Goal: Task Accomplishment & Management: Manage account settings

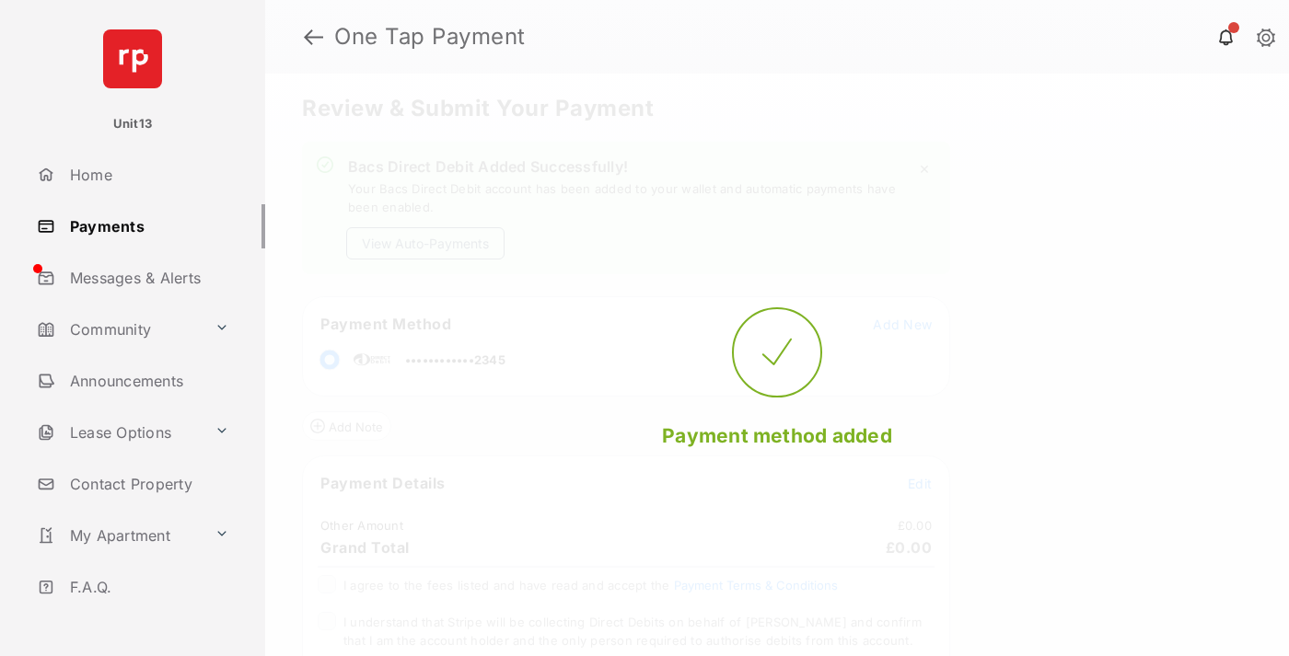
click at [425, 243] on button "View Auto-Payments" at bounding box center [425, 243] width 158 height 32
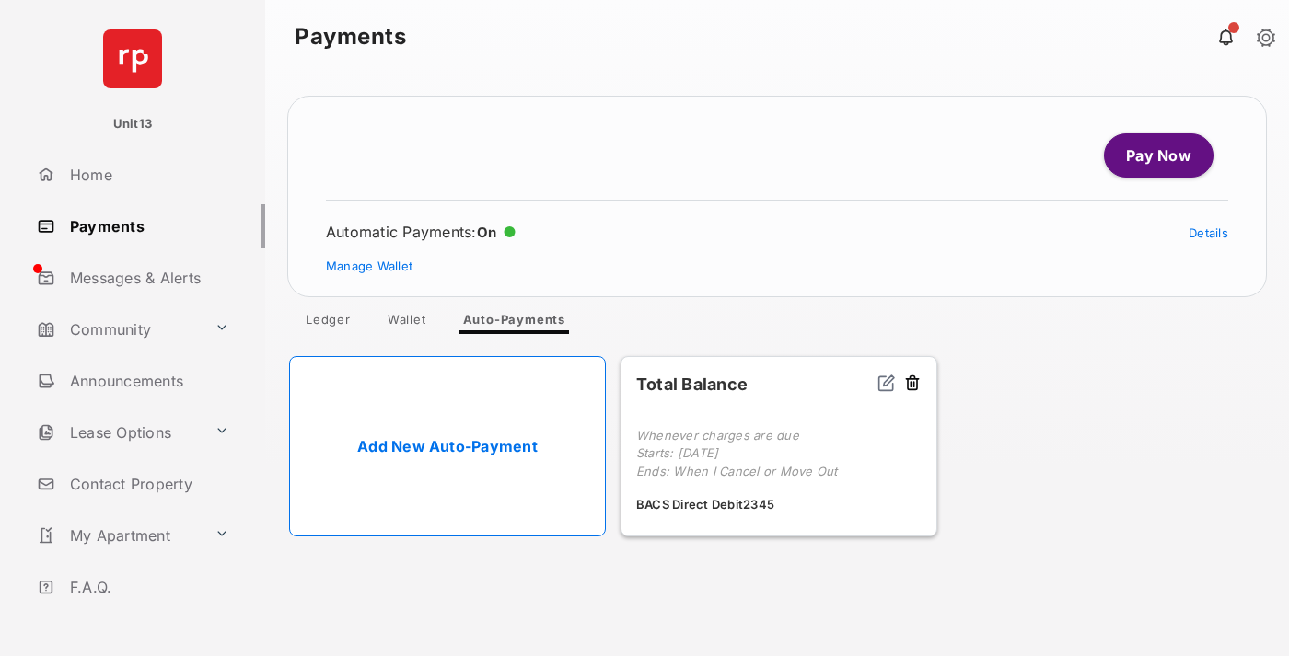
click at [369, 266] on link "Manage Wallet" at bounding box center [369, 266] width 87 height 15
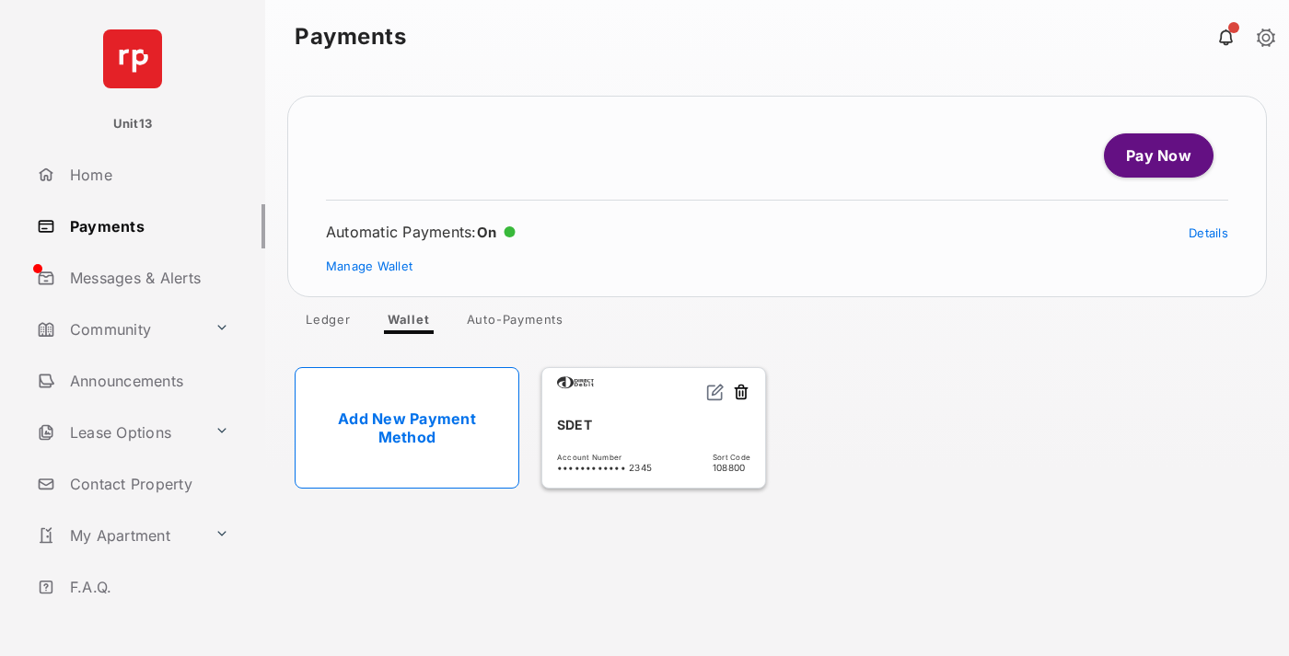
click at [741, 393] on button at bounding box center [741, 393] width 18 height 21
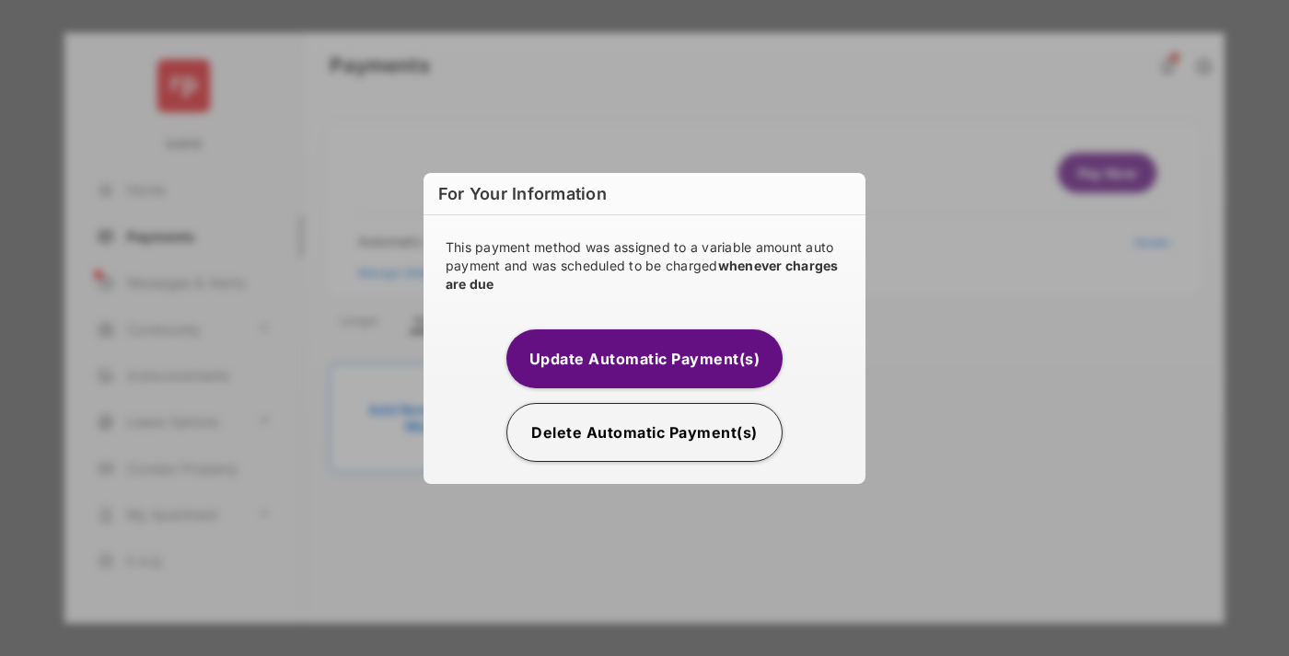
click at [644, 432] on button "Delete Automatic Payment(s)" at bounding box center [644, 432] width 276 height 59
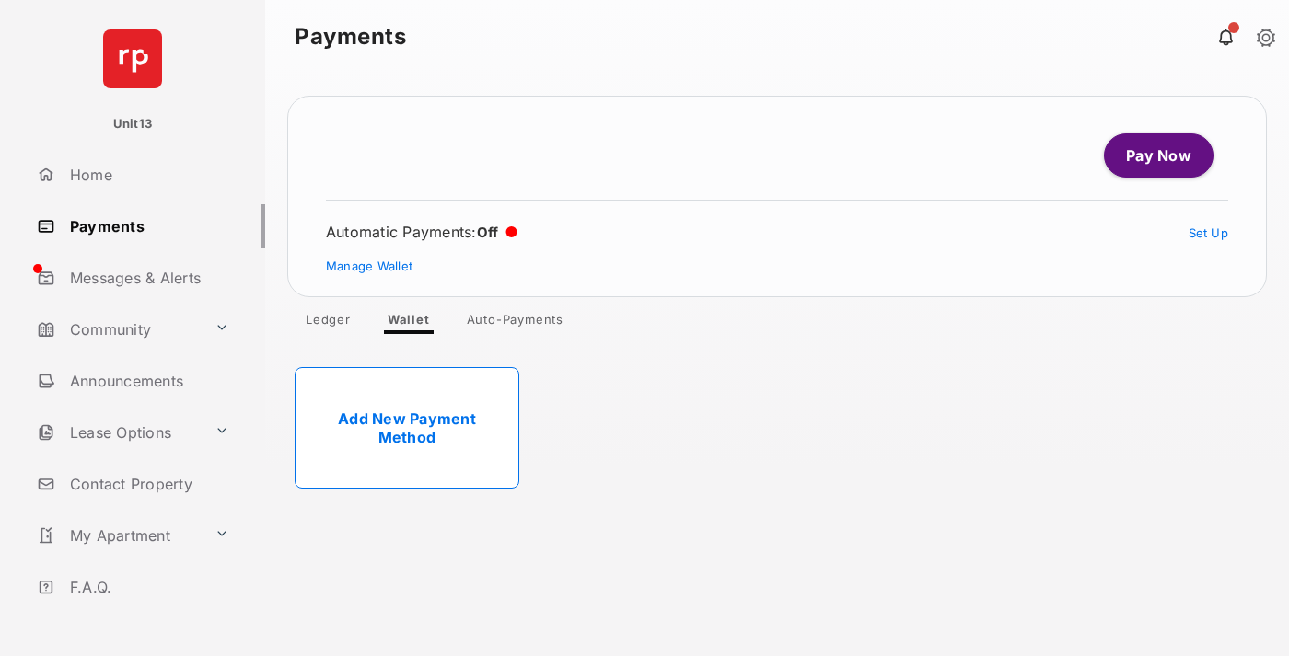
click at [407, 428] on link "Add New Payment Method" at bounding box center [407, 428] width 225 height 122
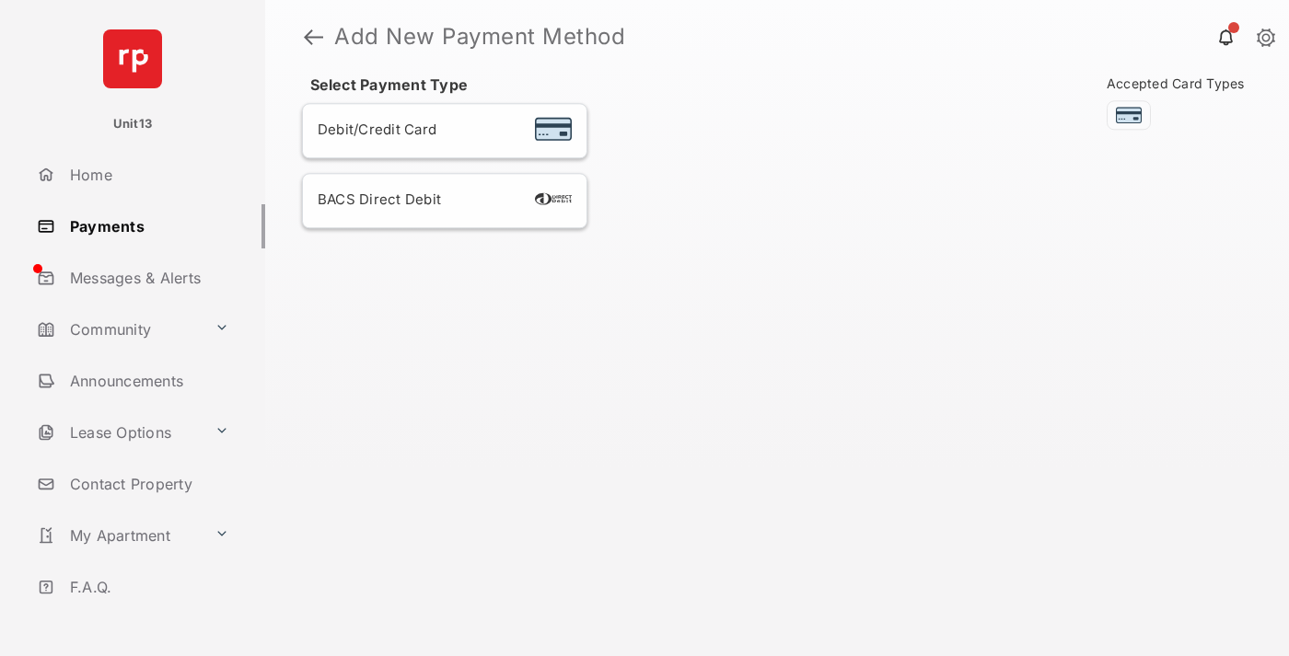
click at [445, 201] on div "BACS Direct Debit" at bounding box center [445, 201] width 254 height 24
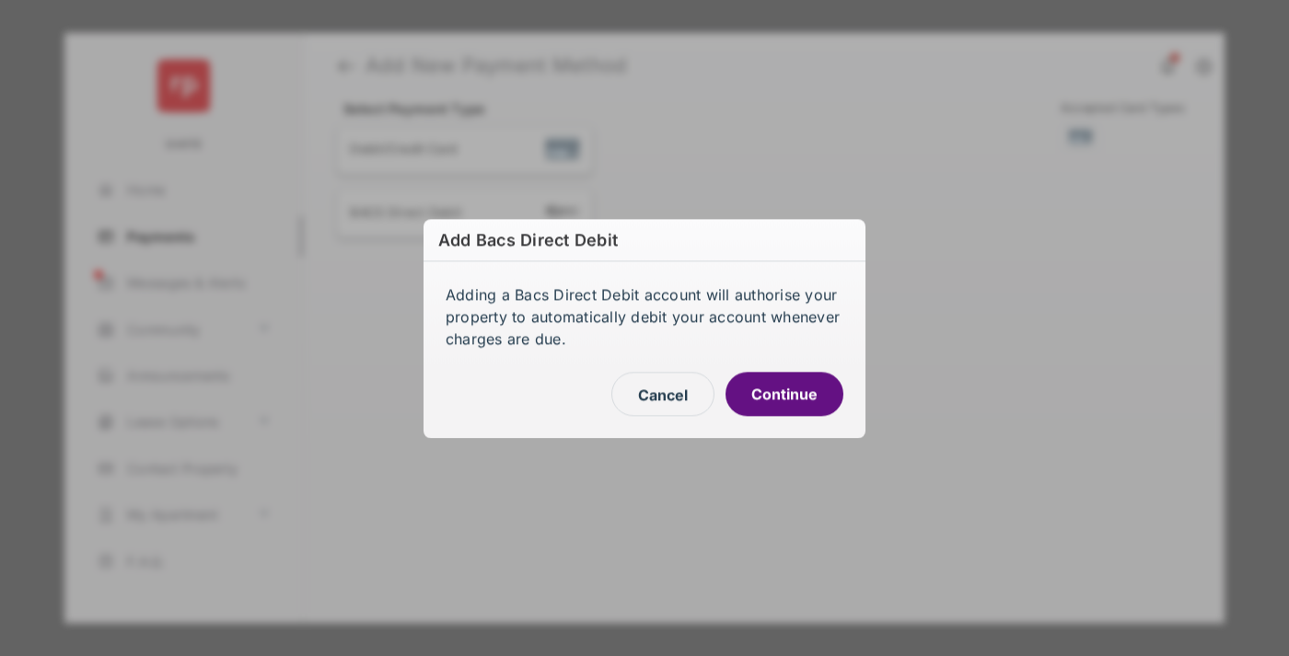
click at [784, 393] on button "Continue" at bounding box center [784, 394] width 118 height 44
